Goal: Task Accomplishment & Management: Use online tool/utility

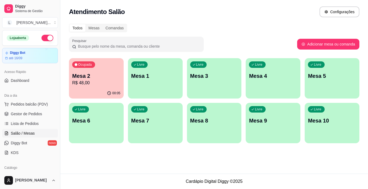
click at [88, 71] on div "Ocupada Mesa 2 R$ 48,00" at bounding box center [96, 73] width 55 height 30
click at [99, 80] on p "R$ 48,00" at bounding box center [96, 83] width 48 height 6
click at [244, 35] on div "Todos Mesas Comandas Pesquisar Adicionar mesa ou comanda Ocupada Mesa 2 R$ 48,0…" at bounding box center [214, 84] width 308 height 129
click at [22, 124] on span "Lista de Pedidos" at bounding box center [25, 123] width 28 height 5
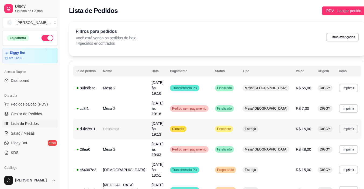
click at [339, 125] on button "Imprimir" at bounding box center [348, 129] width 19 height 9
click at [337, 135] on button "IMPRESSORA" at bounding box center [329, 134] width 39 height 9
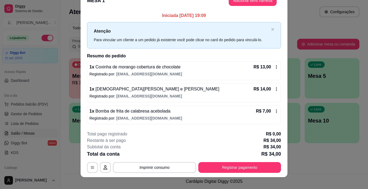
scroll to position [16, 0]
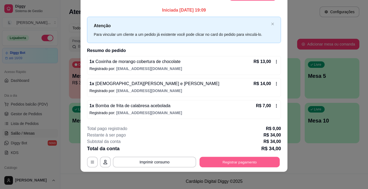
click at [250, 158] on button "Registrar pagamento" at bounding box center [240, 162] width 80 height 11
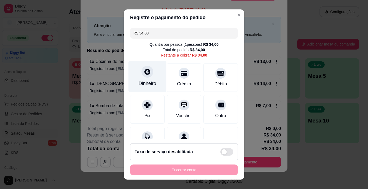
click at [147, 82] on div "Dinheiro" at bounding box center [148, 83] width 18 height 7
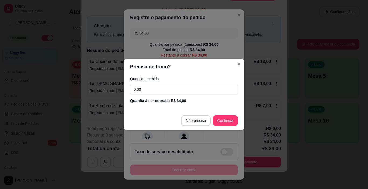
click at [146, 89] on input "0,00" at bounding box center [184, 89] width 108 height 11
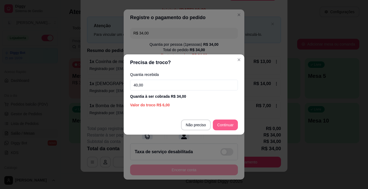
type input "40,00"
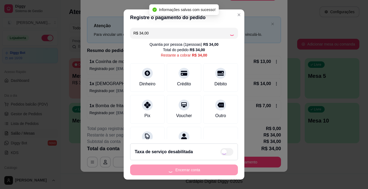
type input "R$ 0,00"
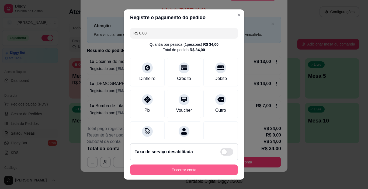
click at [191, 170] on button "Encerrar conta" at bounding box center [184, 170] width 108 height 11
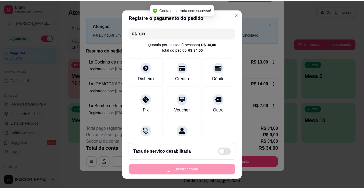
scroll to position [0, 0]
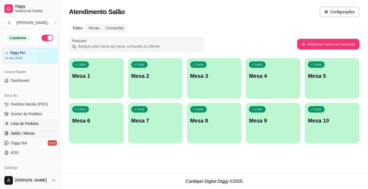
click at [34, 125] on span "Lista de Pedidos" at bounding box center [25, 123] width 28 height 5
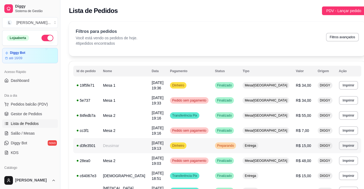
click at [212, 145] on td "Dinheiro" at bounding box center [189, 145] width 45 height 15
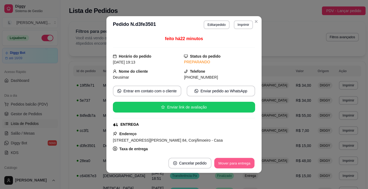
click at [232, 160] on button "Mover para entrega" at bounding box center [234, 163] width 40 height 11
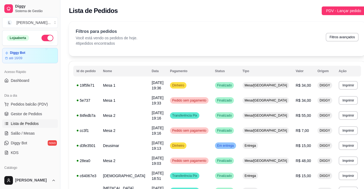
drag, startPoint x: 60, startPoint y: 96, endPoint x: 83, endPoint y: 91, distance: 23.2
click at [358, 1] on div "Lista de Pedidos PDV - Lançar pedido" at bounding box center [217, 9] width 314 height 18
